Goal: Task Accomplishment & Management: Complete application form

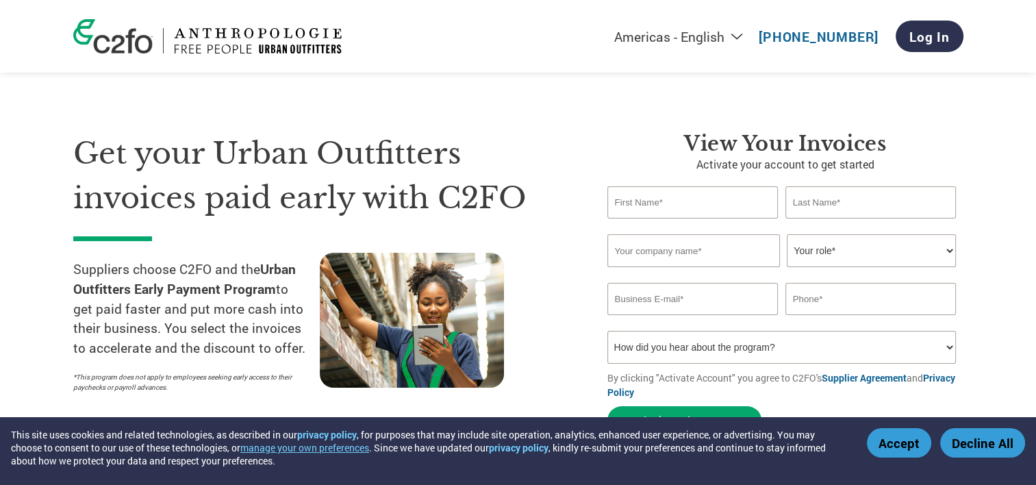
click at [626, 205] on input "text" at bounding box center [692, 202] width 171 height 32
type input "[PERSON_NAME]"
click at [813, 215] on input "text" at bounding box center [870, 202] width 171 height 32
type input "BANSAL"
click at [716, 255] on input "text" at bounding box center [693, 250] width 173 height 33
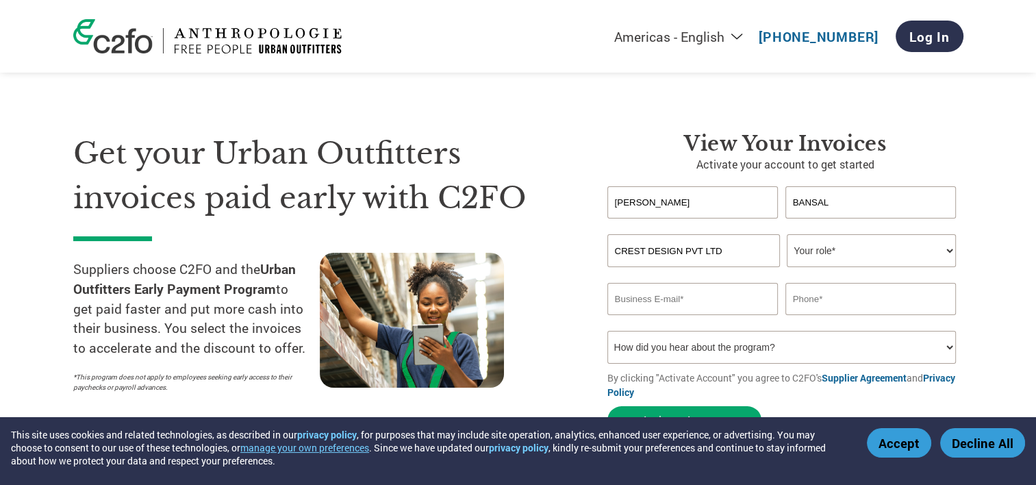
type input "CREST DESIGN PVT LTD"
click at [946, 251] on select "Your role* CFO Controller Credit Manager Finance Director Treasurer CEO Preside…" at bounding box center [871, 250] width 169 height 33
select select "OFFICE_MANAGER"
click at [787, 234] on select "Your role* CFO Controller Credit Manager Finance Director Treasurer CEO Preside…" at bounding box center [871, 250] width 169 height 33
click at [683, 301] on input "email" at bounding box center [692, 299] width 171 height 32
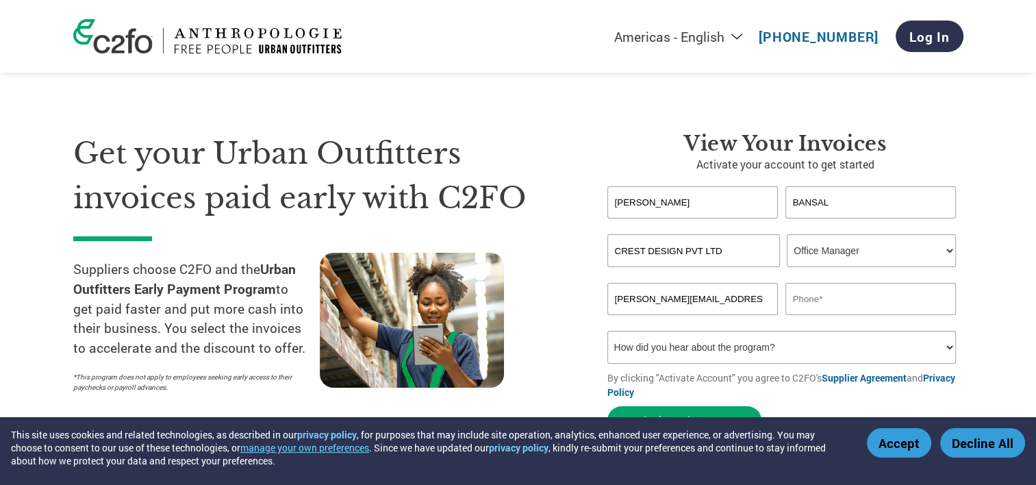
type input "[PERSON_NAME][EMAIL_ADDRESS][DOMAIN_NAME]"
click at [810, 307] on input "text" at bounding box center [870, 299] width 171 height 32
type input "9910047967"
click at [952, 346] on select "How did you hear about the program? Received a letter Email Social Media Online…" at bounding box center [781, 347] width 349 height 33
select select "Email"
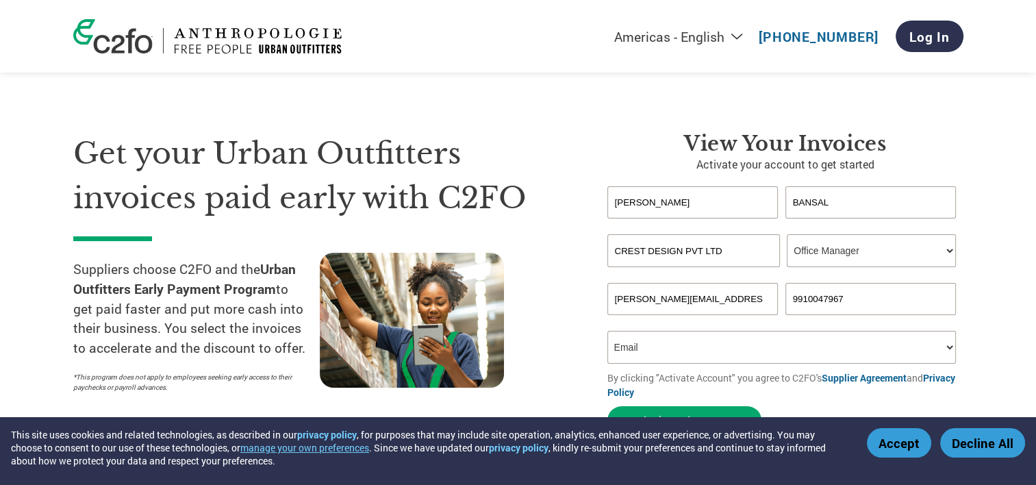
click at [607, 331] on select "How did you hear about the program? Received a letter Email Social Media Online…" at bounding box center [781, 347] width 349 height 33
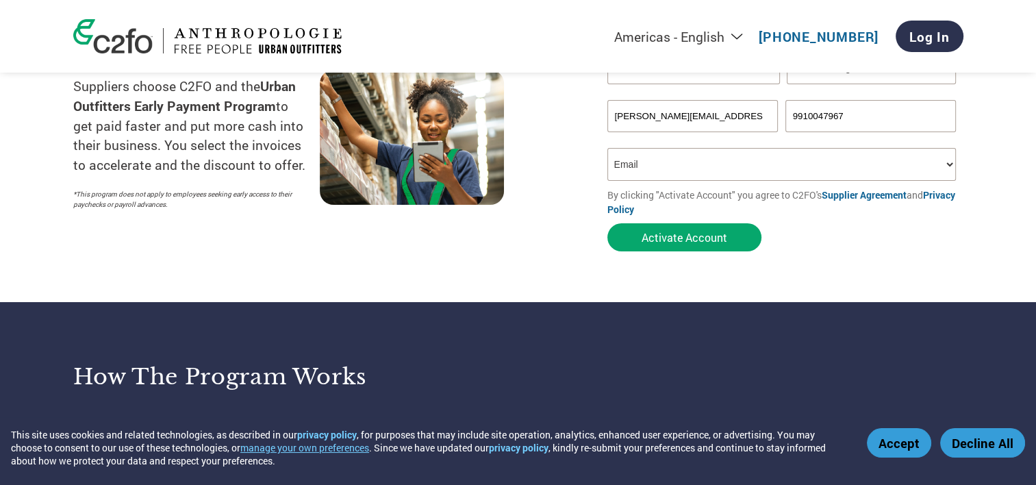
scroll to position [222, 0]
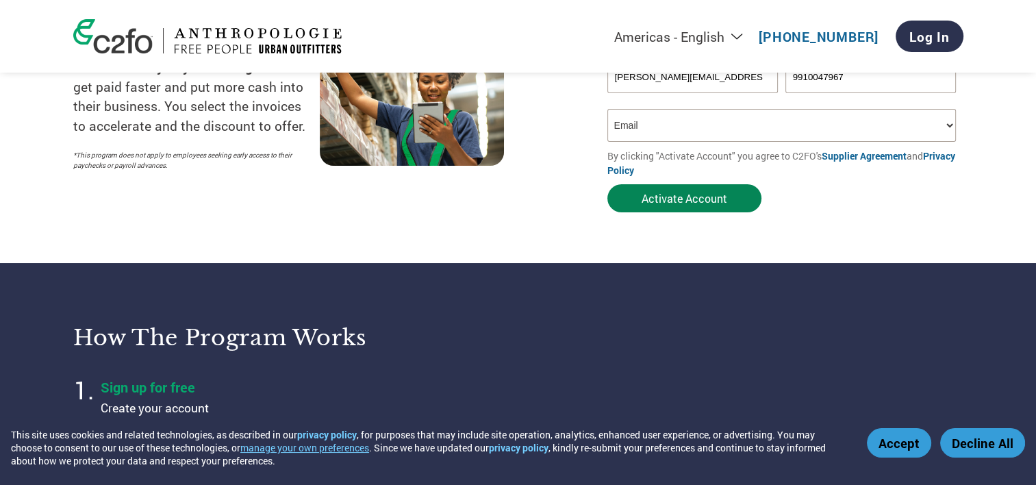
click at [710, 201] on button "Activate Account" at bounding box center [684, 198] width 154 height 28
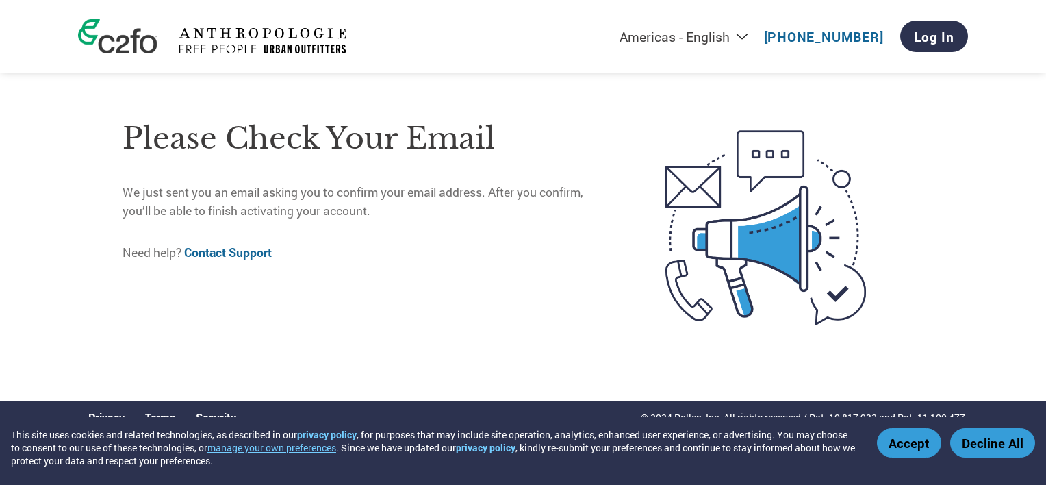
click at [907, 446] on button "Accept" at bounding box center [909, 442] width 64 height 29
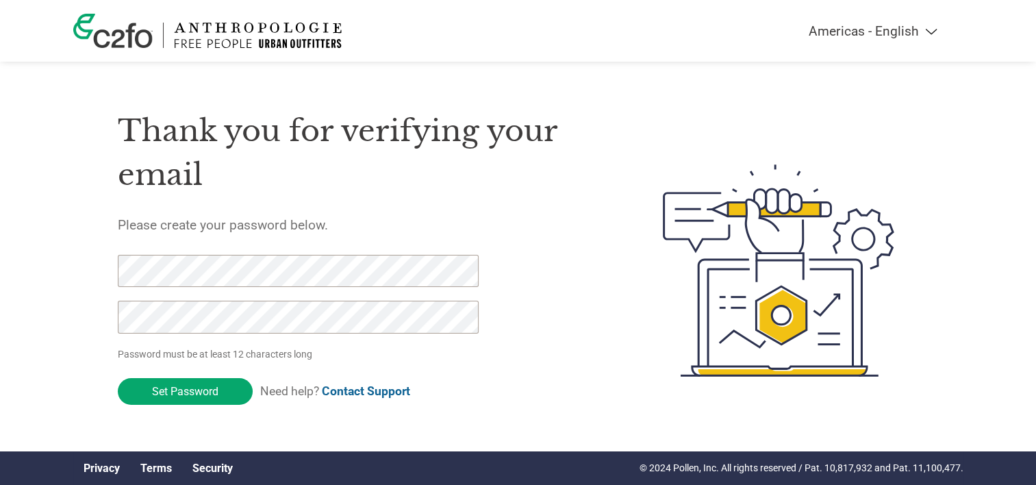
click at [66, 310] on div "Americas - English Américas - Español [GEOGRAPHIC_DATA] - Português Amériques -…" at bounding box center [518, 215] width 1036 height 431
click at [62, 283] on div "Americas - English Américas - Español Américas - Português Amériques - Français…" at bounding box center [518, 215] width 1036 height 431
click at [186, 392] on input "Set Password" at bounding box center [185, 391] width 135 height 27
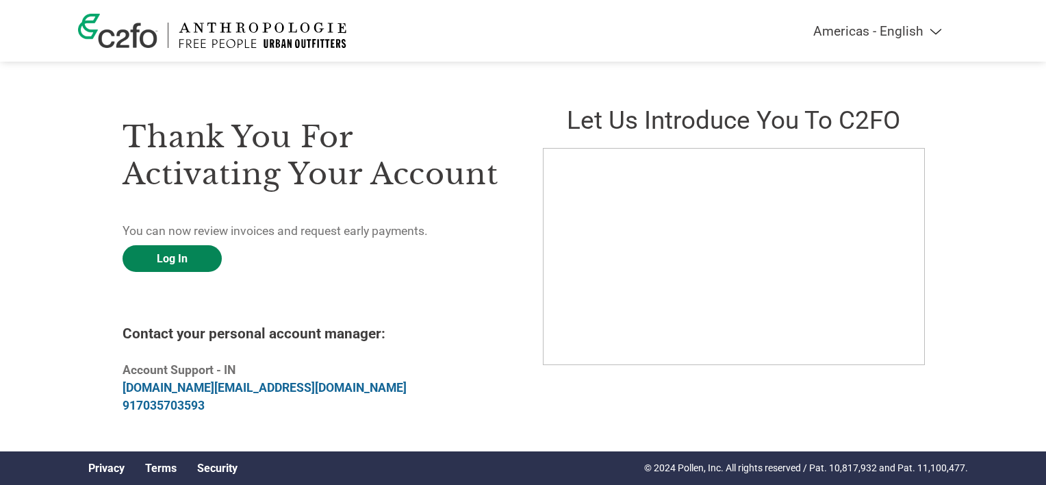
click at [192, 257] on link "Log In" at bounding box center [172, 258] width 99 height 27
